Goal: Transaction & Acquisition: Purchase product/service

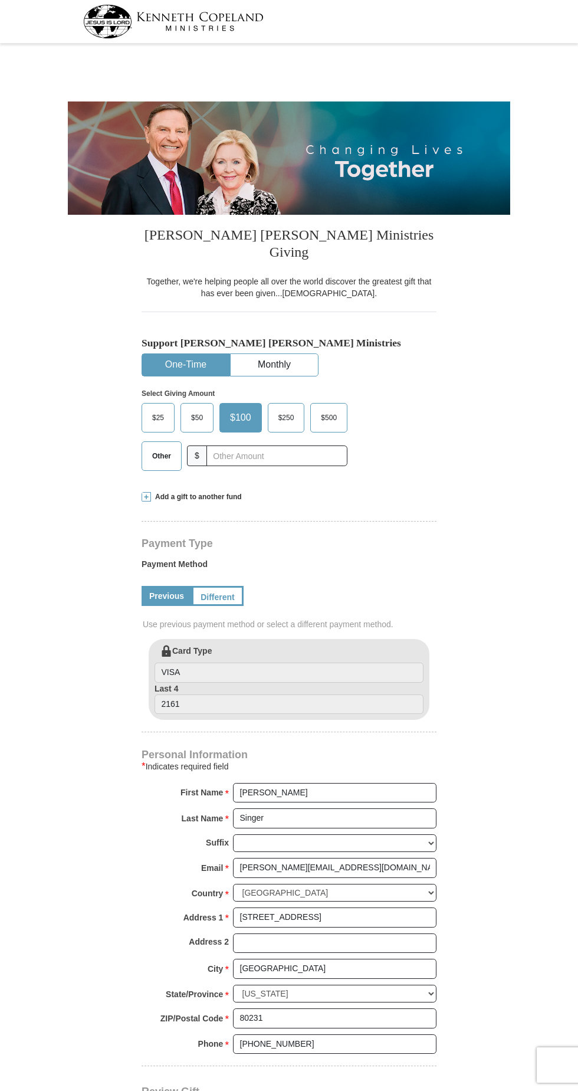
select select "CO"
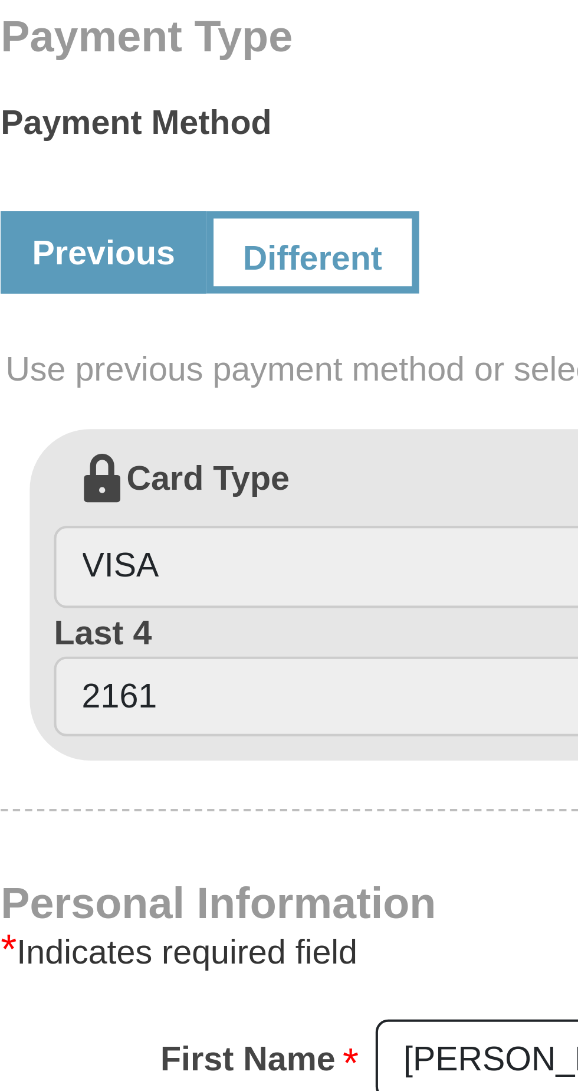
scroll to position [2, 0]
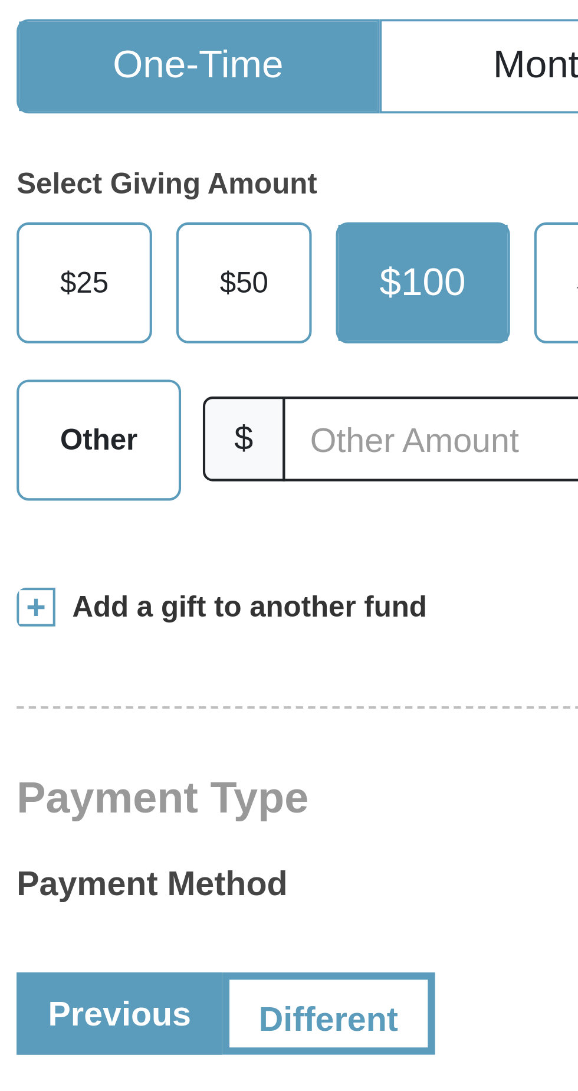
click at [157, 445] on span "Other" at bounding box center [161, 454] width 31 height 18
click at [0, 0] on input "Other" at bounding box center [0, 0] width 0 height 0
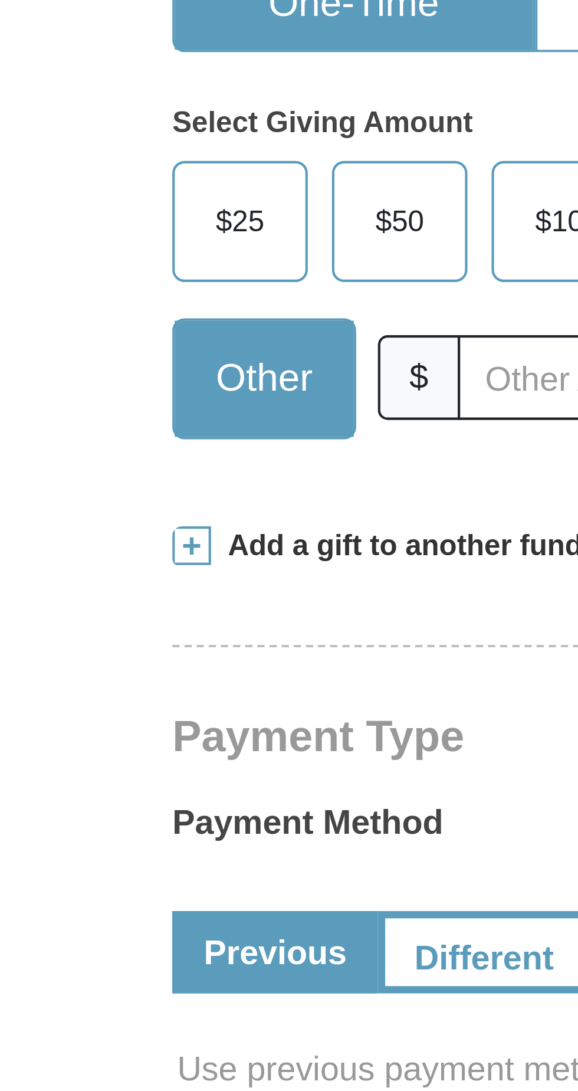
click at [148, 490] on span at bounding box center [146, 494] width 9 height 9
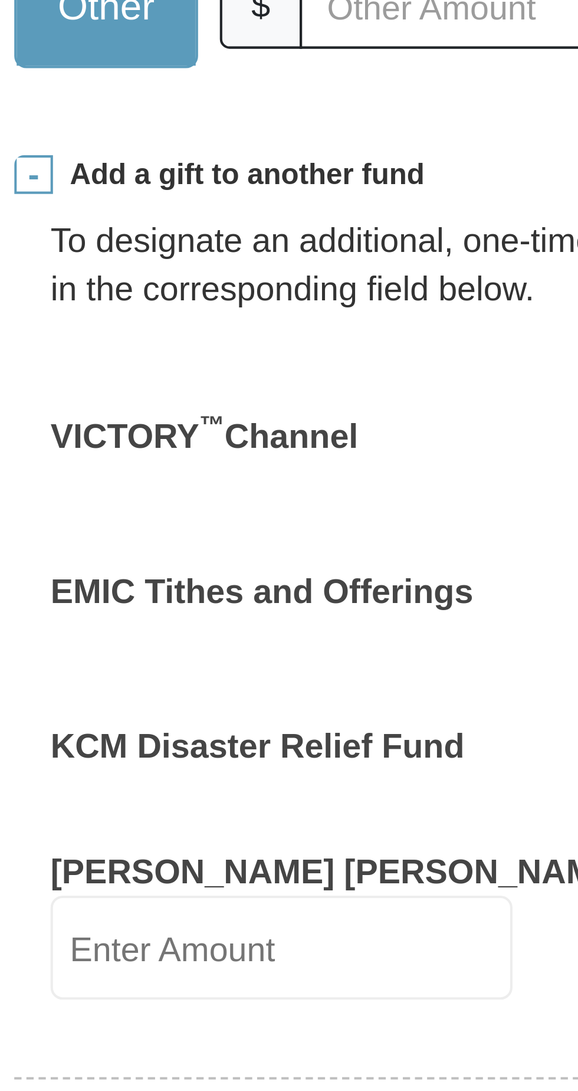
scroll to position [396, 0]
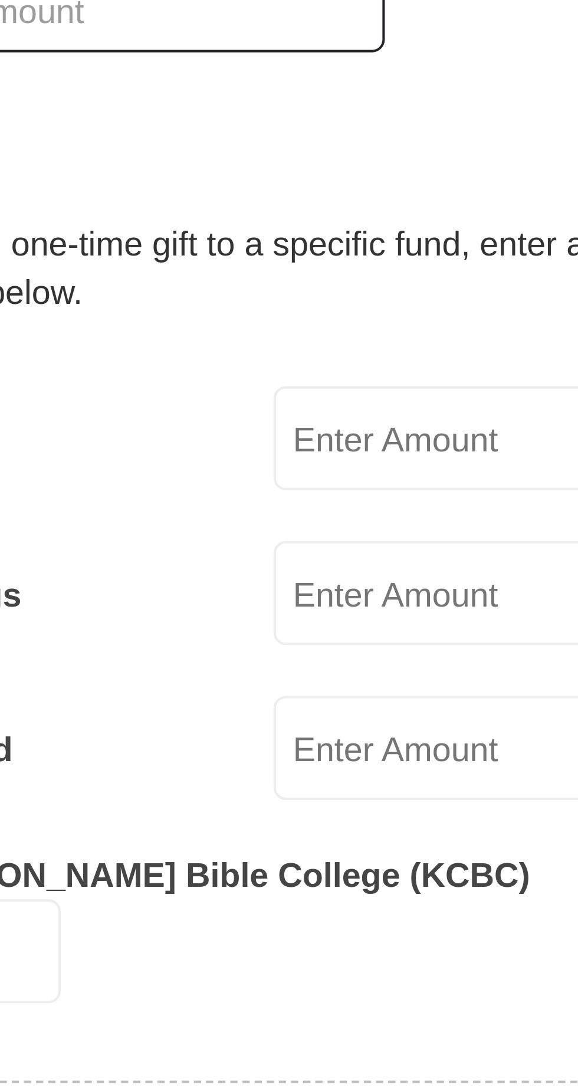
click at [335, 189] on input "EMIC Tithes and Offerings" at bounding box center [371, 201] width 113 height 25
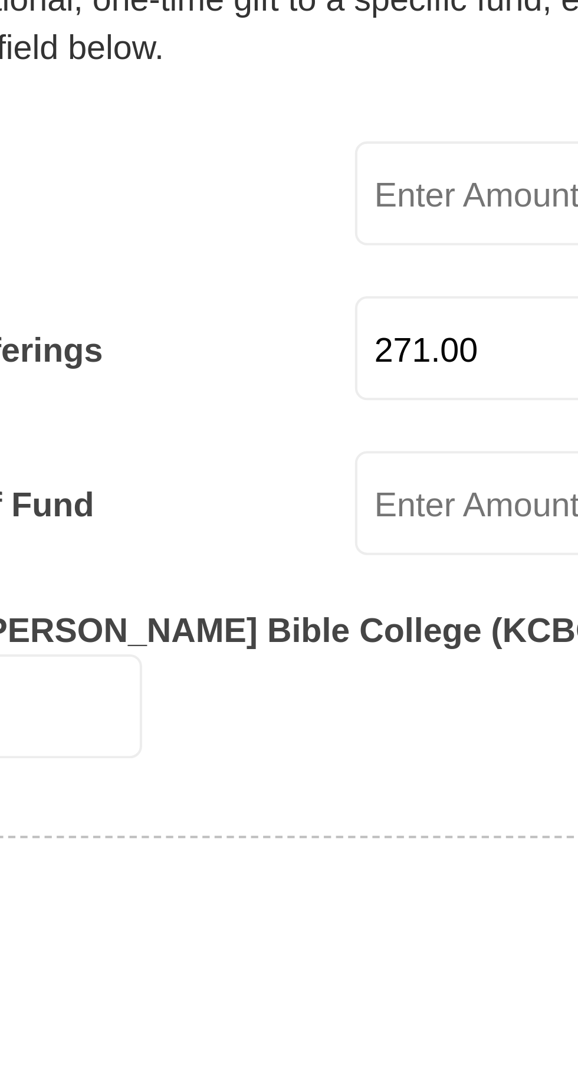
type input "271.00"
click at [329, 227] on input "KCM Disaster Relief Fund" at bounding box center [371, 239] width 113 height 25
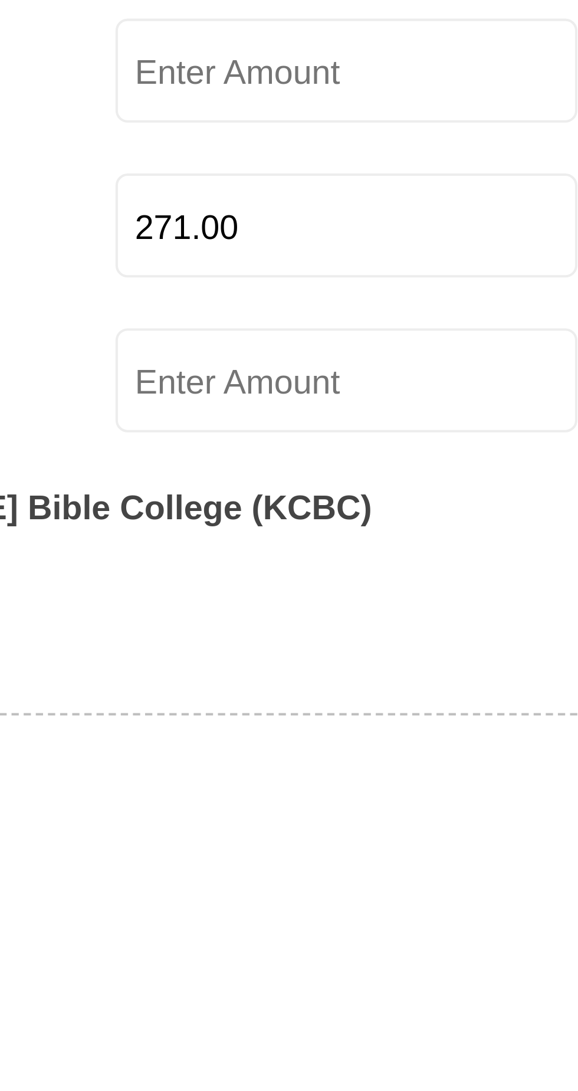
type input "50.00"
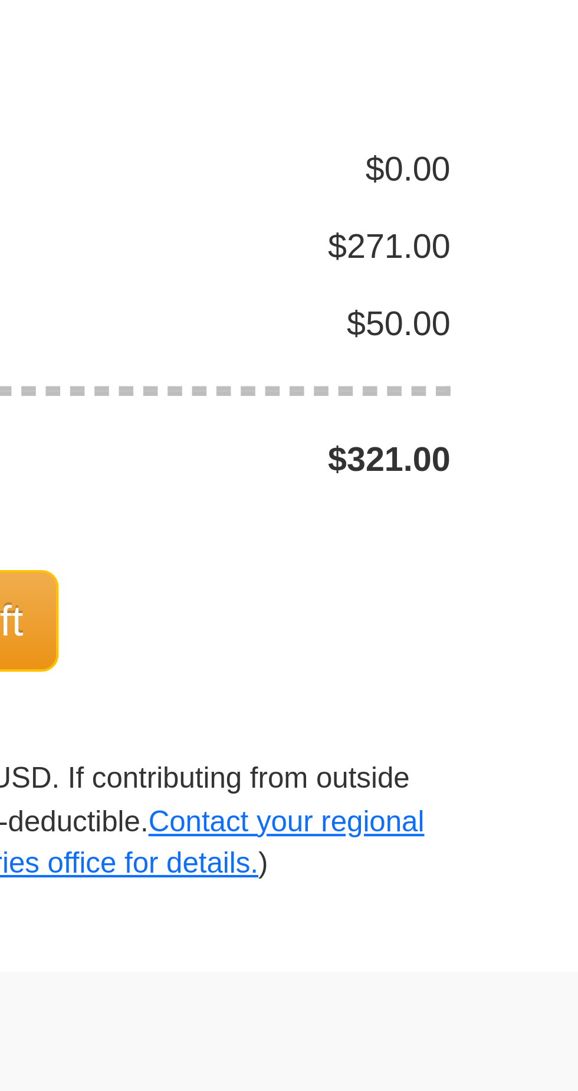
scroll to position [460, 0]
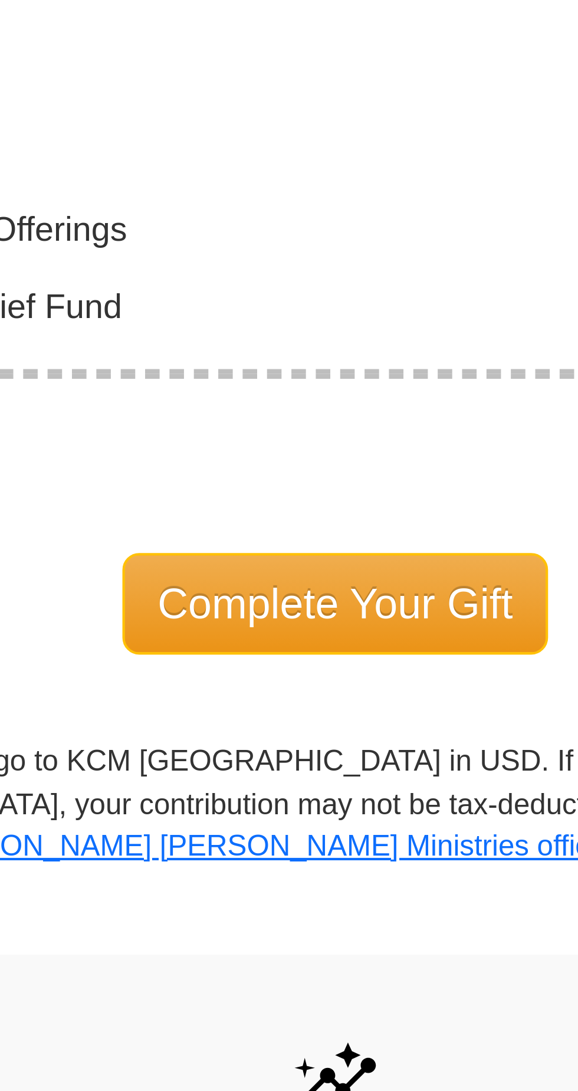
click at [292, 952] on span "Complete Your Gift" at bounding box center [289, 964] width 104 height 25
